Goal: Information Seeking & Learning: Compare options

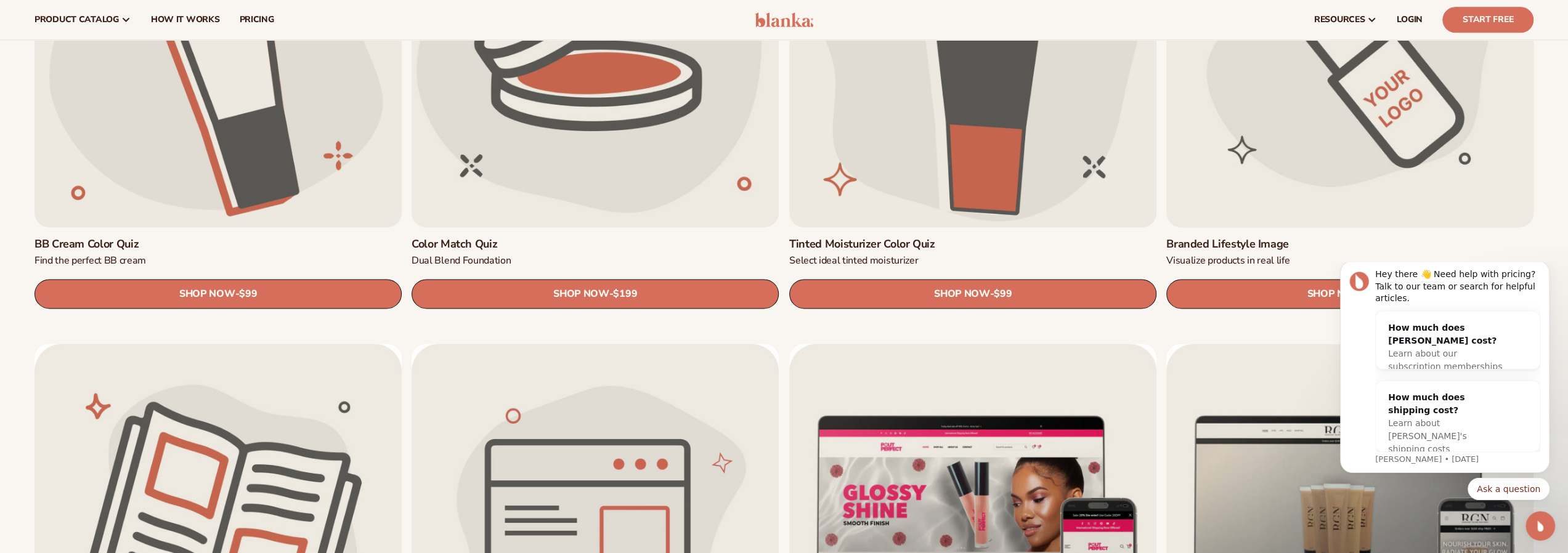
scroll to position [1540, 0]
click at [1350, 238] on link "Branded Lifestyle Image" at bounding box center [1350, 245] width 367 height 14
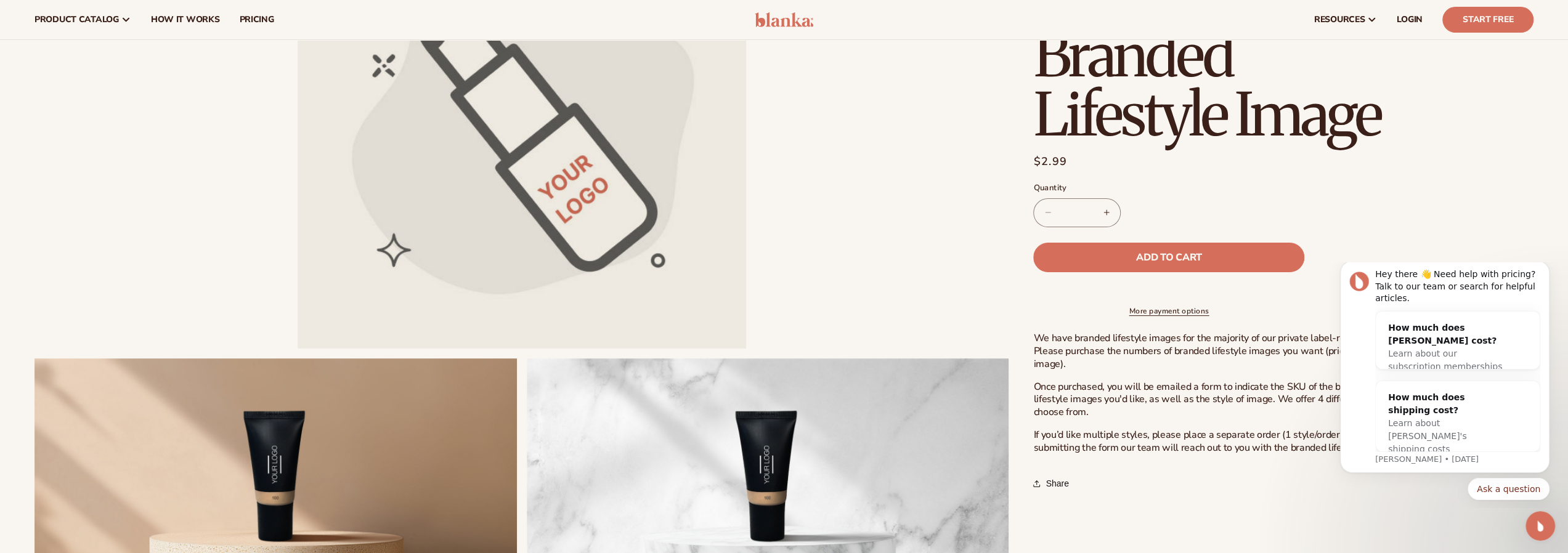
scroll to position [185, 0]
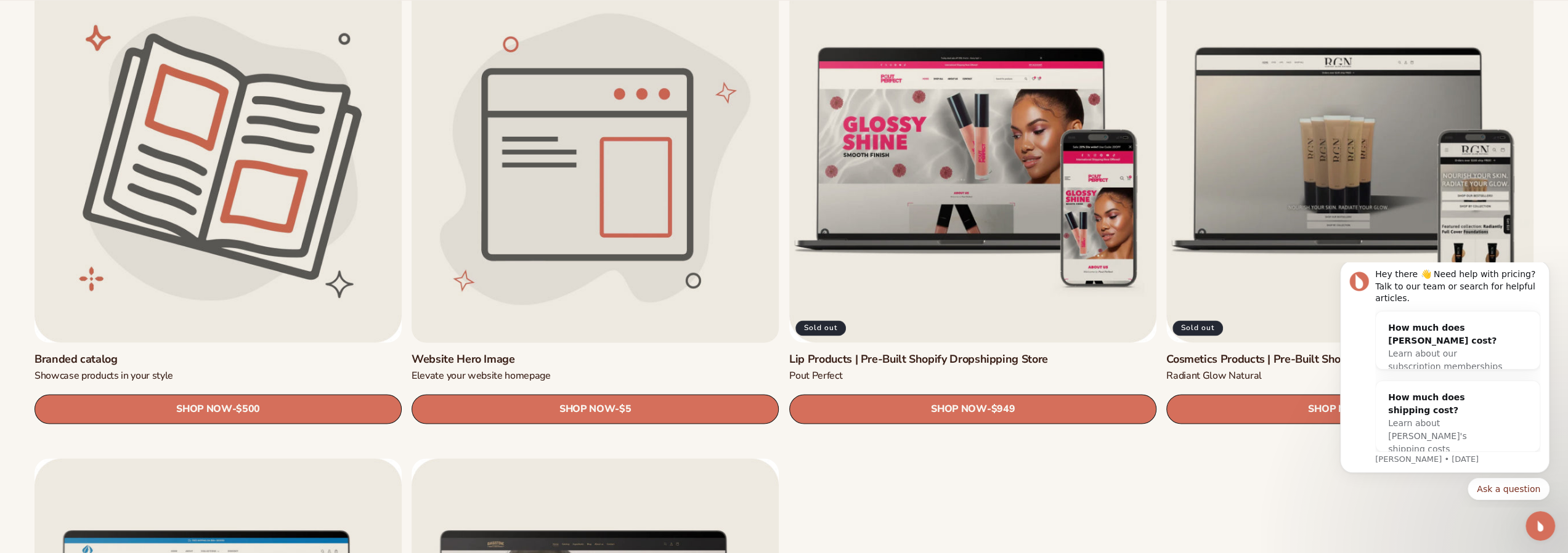
click at [590, 353] on link "Website Hero Image" at bounding box center [595, 359] width 367 height 14
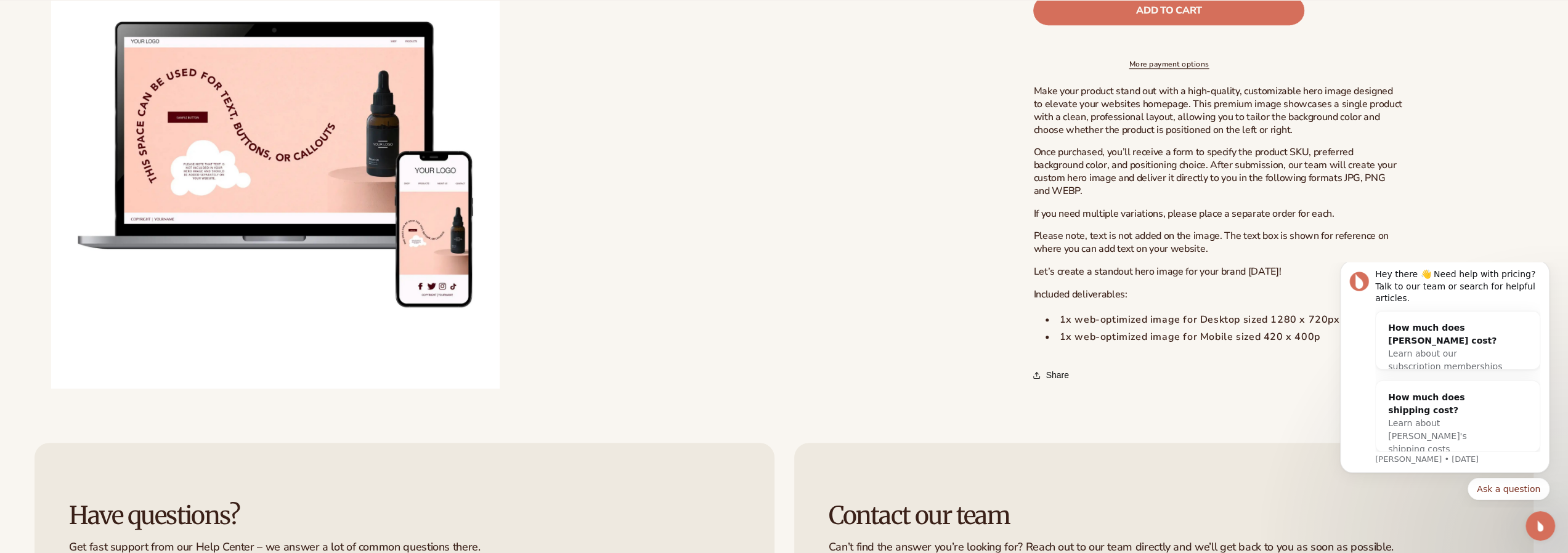
scroll to position [801, 0]
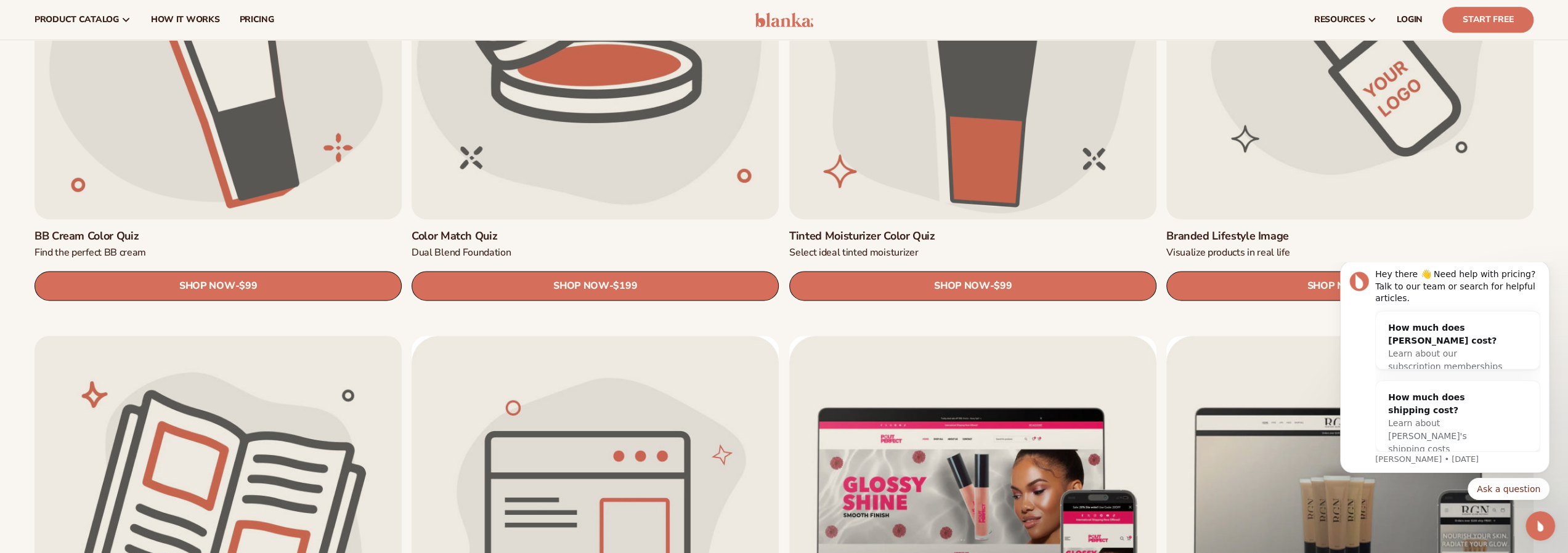
scroll to position [1540, 0]
